Goal: Information Seeking & Learning: Learn about a topic

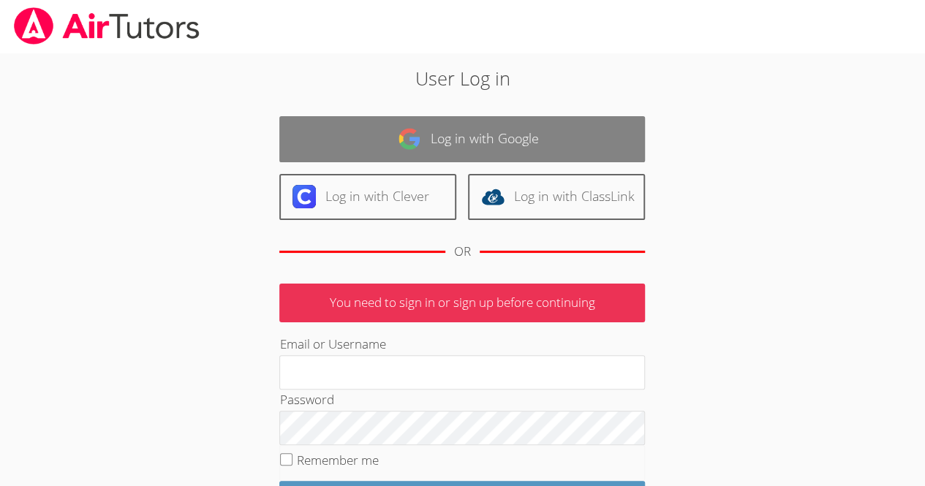
click at [418, 135] on img at bounding box center [409, 138] width 23 height 23
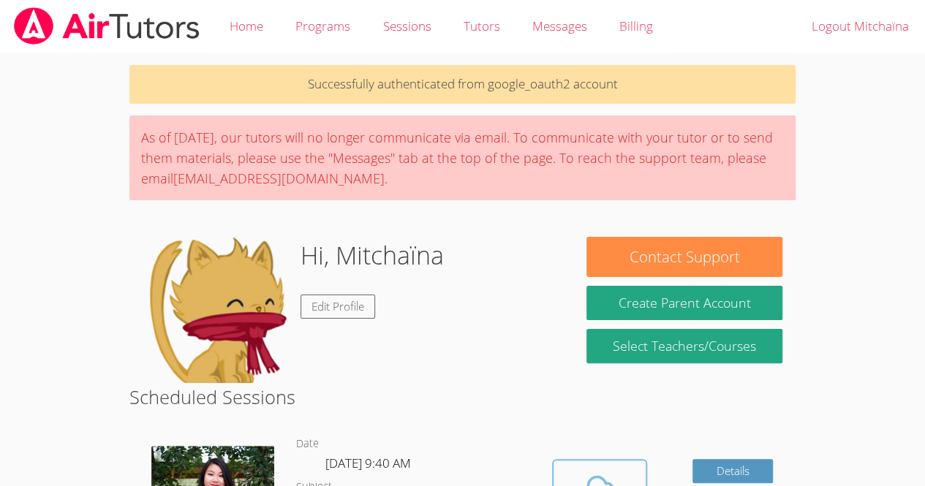
click at [601, 476] on icon at bounding box center [599, 489] width 41 height 41
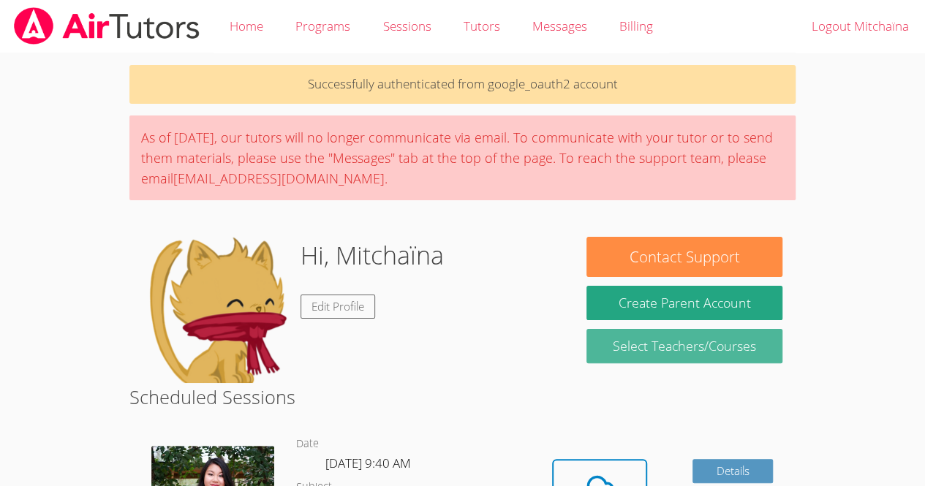
scroll to position [32, 0]
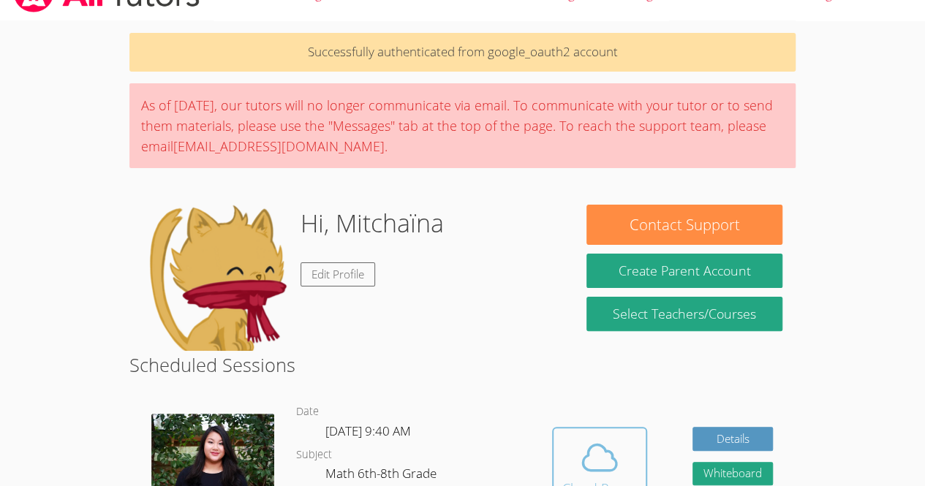
click at [611, 457] on icon at bounding box center [600, 458] width 34 height 26
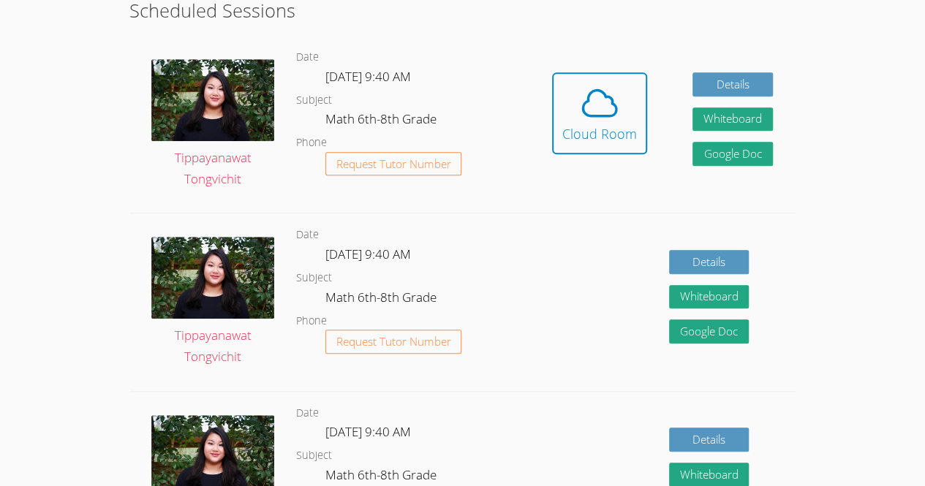
scroll to position [374, 0]
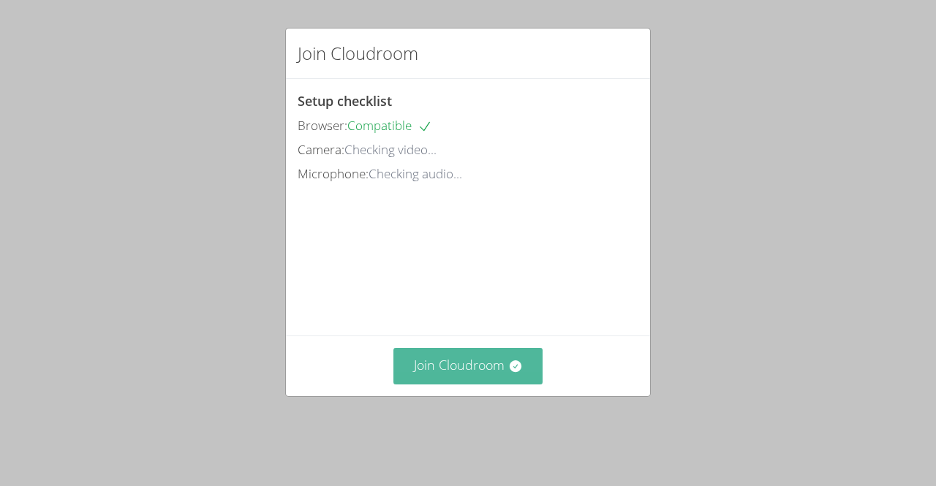
click at [455, 379] on button "Join Cloudroom" at bounding box center [468, 366] width 150 height 36
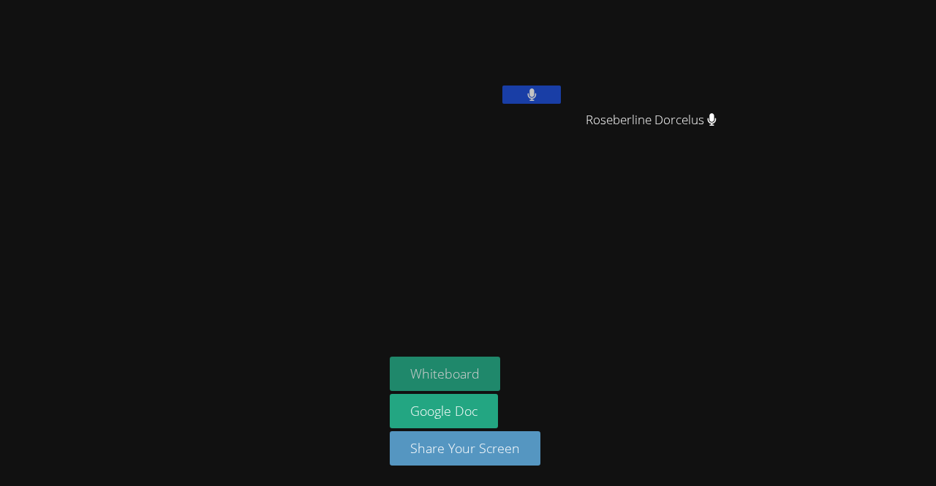
click at [464, 361] on button "Whiteboard" at bounding box center [445, 374] width 110 height 34
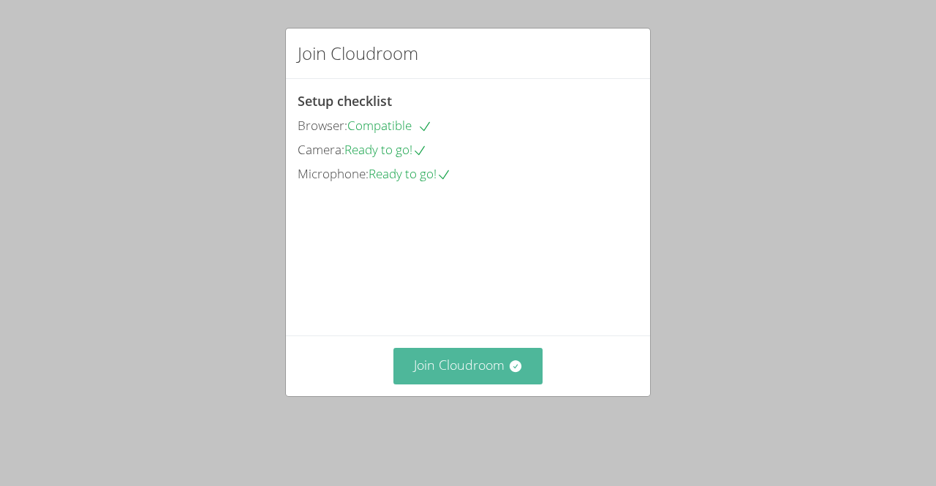
click at [424, 384] on button "Join Cloudroom" at bounding box center [468, 366] width 150 height 36
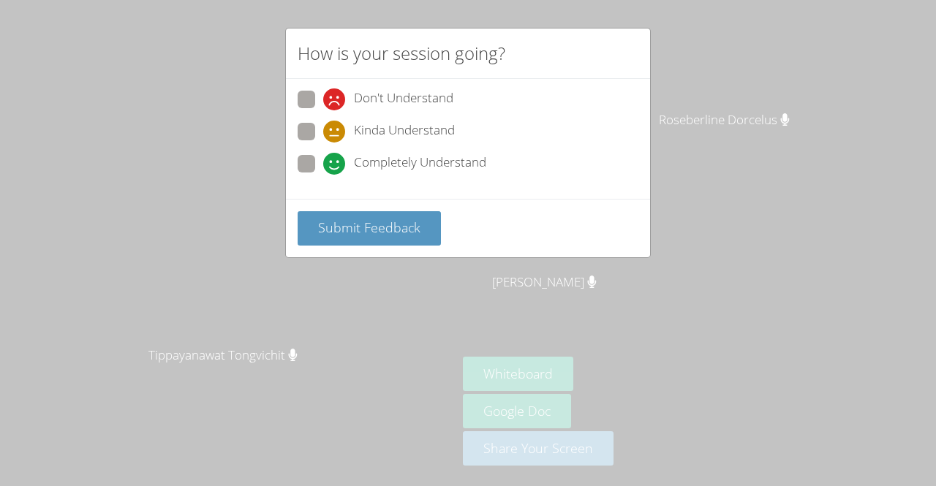
click at [323, 175] on span at bounding box center [323, 175] width 0 height 0
click at [323, 160] on input "Completely Understand" at bounding box center [329, 161] width 12 height 12
radio input "true"
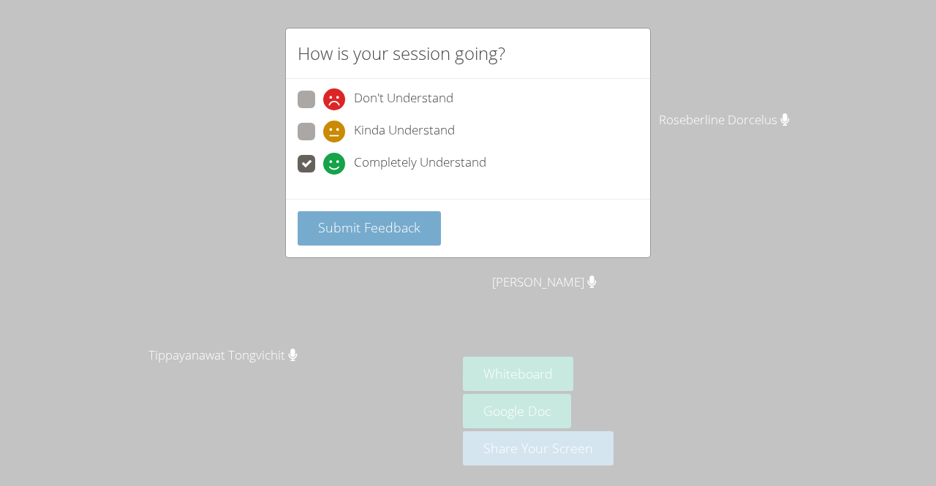
click at [366, 229] on span "Submit Feedback" at bounding box center [369, 228] width 102 height 18
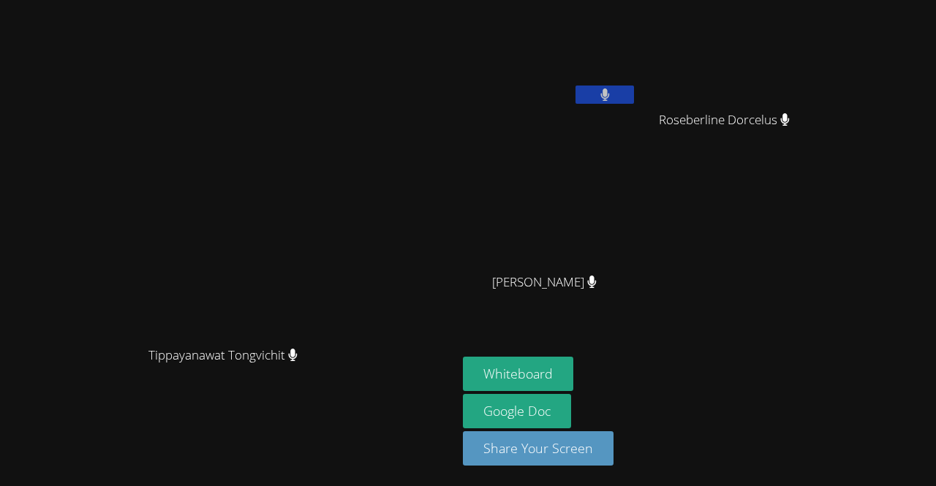
click at [312, 235] on video at bounding box center [228, 213] width 219 height 251
